Goal: Information Seeking & Learning: Understand process/instructions

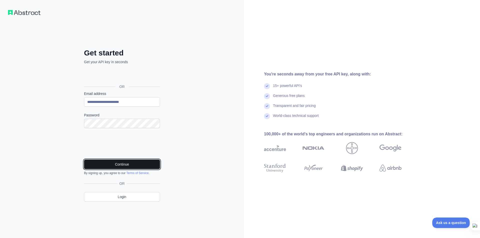
click at [121, 167] on button "Continue" at bounding box center [122, 165] width 76 height 10
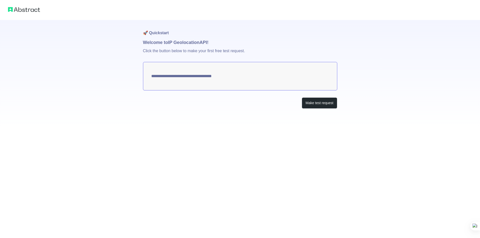
type textarea "**********"
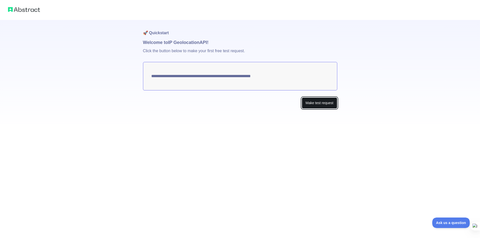
click at [335, 105] on button "Make test request" at bounding box center [319, 103] width 35 height 11
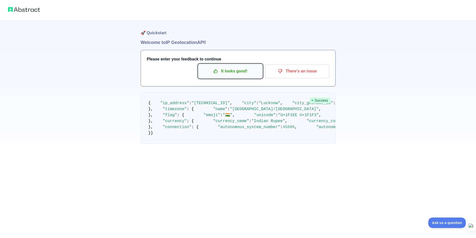
click at [239, 77] on button "It looks good!" at bounding box center [231, 71] width 64 height 14
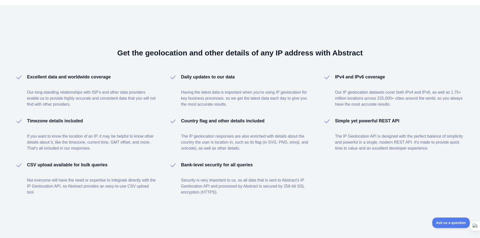
scroll to position [302, 0]
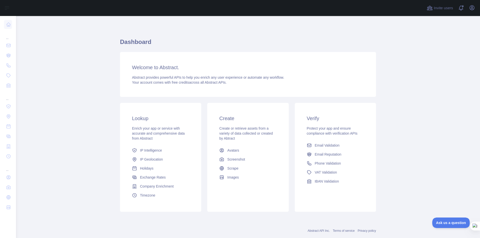
click at [132, 42] on h1 "Dashboard" at bounding box center [248, 44] width 256 height 12
click at [134, 74] on div "Welcome to Abstract. Abstract provides powerful APIs to help you enrich any use…" at bounding box center [248, 74] width 256 height 45
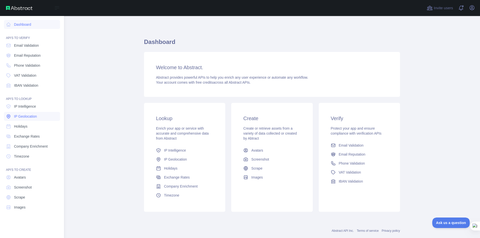
click at [29, 118] on span "IP Geolocation" at bounding box center [25, 116] width 23 height 5
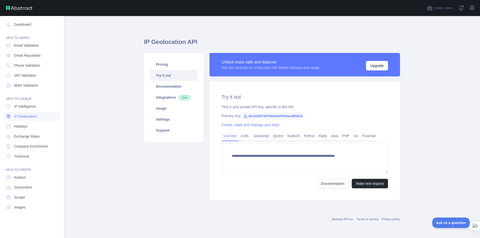
type textarea "**********"
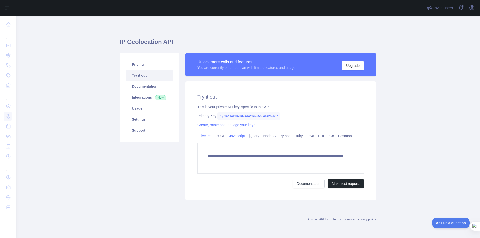
click at [235, 135] on link "Javascript" at bounding box center [237, 136] width 20 height 8
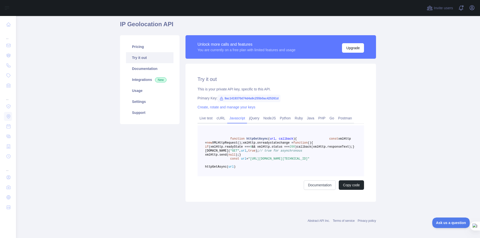
scroll to position [18, 0]
click at [228, 100] on span "9ac1419370d74d4a9c255b0ac425261d" at bounding box center [249, 99] width 63 height 8
drag, startPoint x: 221, startPoint y: 99, endPoint x: 286, endPoint y: 100, distance: 65.0
click at [286, 100] on div "Primary Key: 9ac1419370d74d4a9c255b0ac425261d" at bounding box center [281, 98] width 167 height 5
click at [266, 109] on icon at bounding box center [266, 108] width 4 height 4
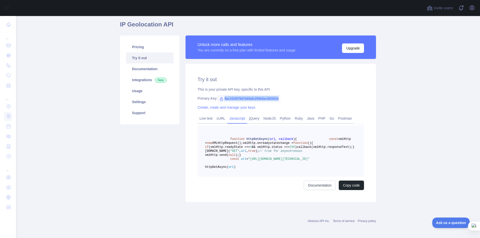
copy span "9ac1419370d74d4a9c255b0ac425261d"
click at [252, 115] on link "jQuery" at bounding box center [254, 119] width 14 height 8
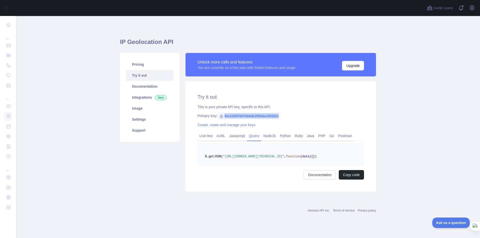
scroll to position [0, 0]
click at [206, 137] on link "Live test" at bounding box center [206, 136] width 17 height 8
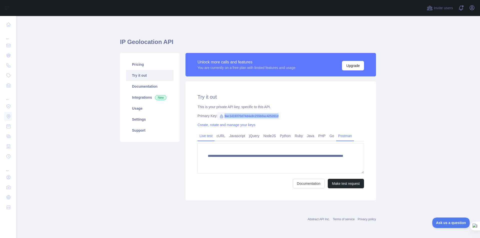
click at [337, 137] on link "Postman" at bounding box center [345, 136] width 18 height 8
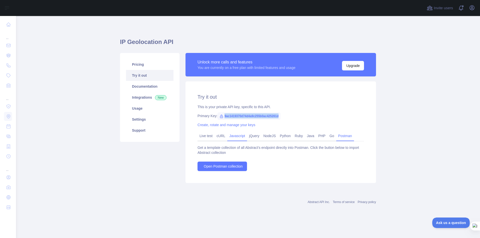
click at [237, 135] on link "Javascript" at bounding box center [237, 136] width 20 height 8
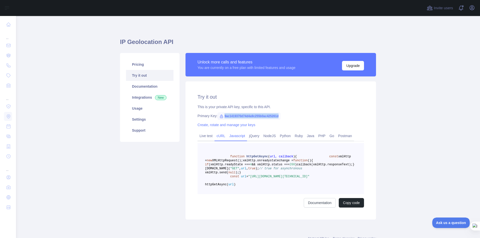
click at [220, 137] on link "cURL" at bounding box center [221, 136] width 13 height 8
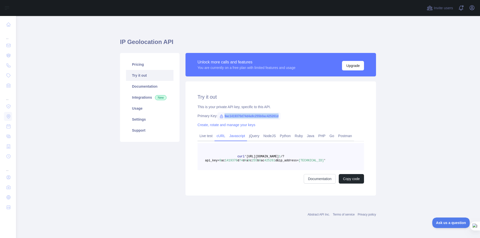
click at [235, 137] on link "Javascript" at bounding box center [237, 136] width 20 height 8
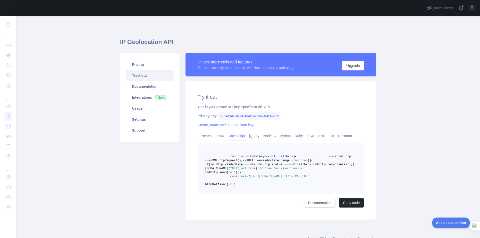
click at [149, 170] on div "Pricing Try it out Documentation Integrations New Usage Settings Support" at bounding box center [150, 136] width 66 height 167
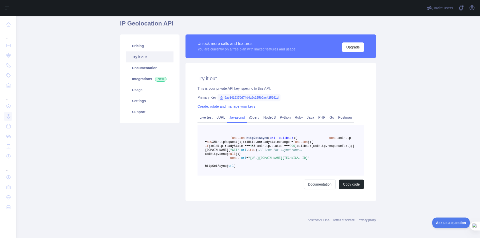
scroll to position [43, 0]
click at [85, 51] on main "IP Geolocation API Pricing Try it out Documentation Integrations New Usage Sett…" at bounding box center [248, 127] width 464 height 222
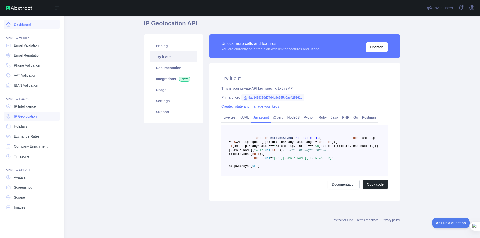
click at [30, 27] on link "Dashboard" at bounding box center [32, 24] width 56 height 9
